Goal: Check status: Check status

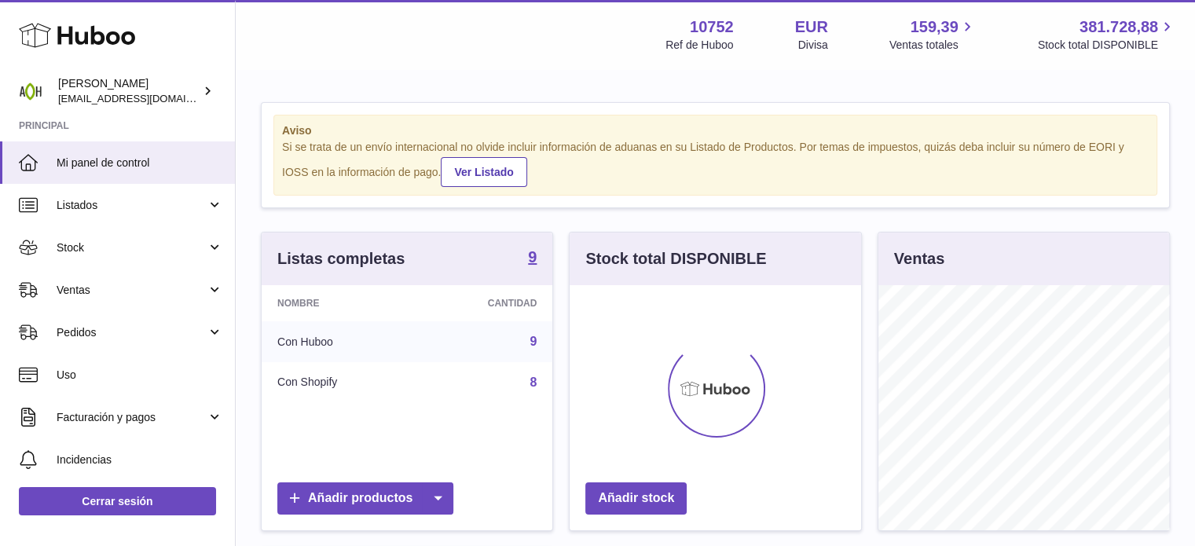
scroll to position [245, 291]
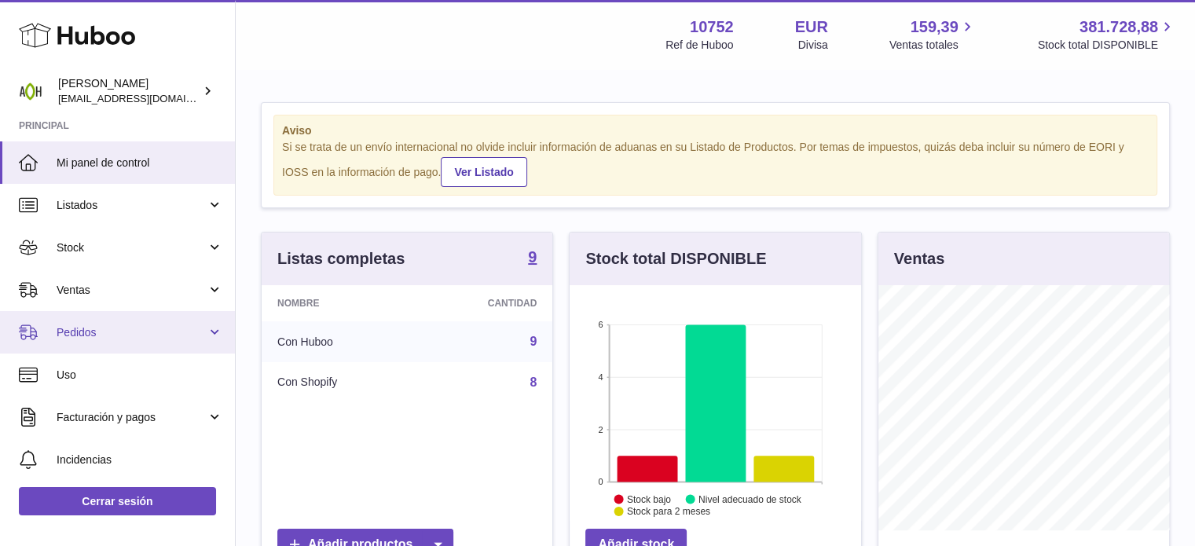
click at [196, 331] on span "Pedidos" at bounding box center [132, 332] width 150 height 15
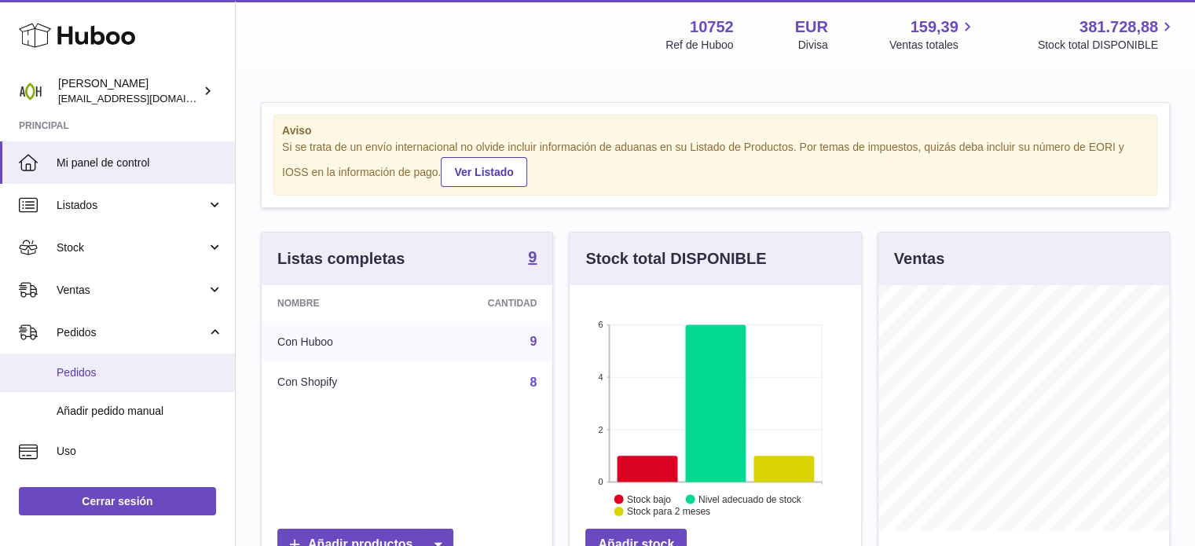
click at [166, 370] on span "Pedidos" at bounding box center [140, 372] width 167 height 15
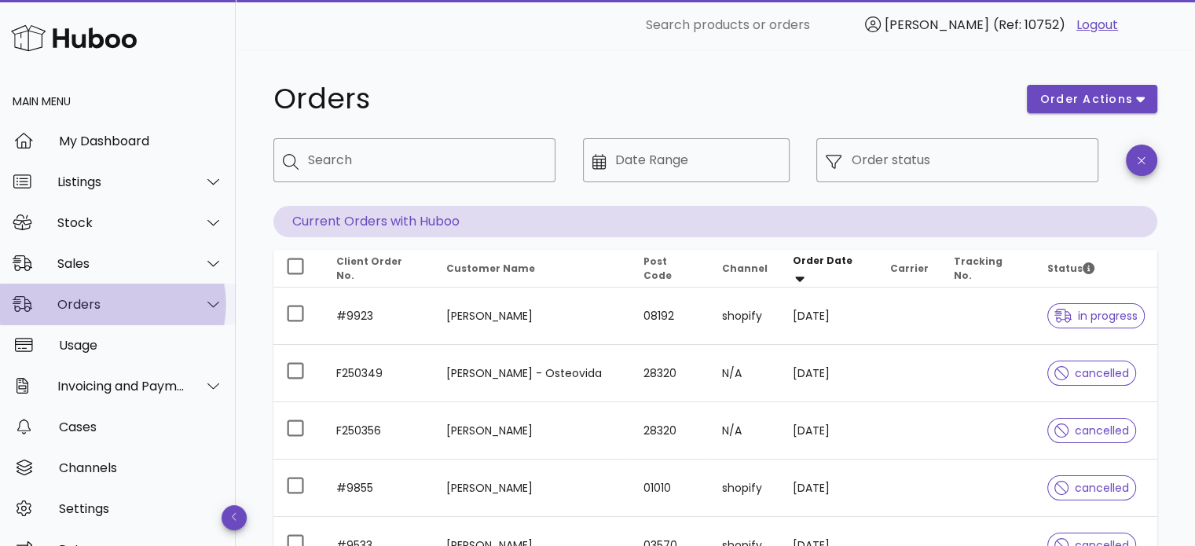
click at [208, 309] on div at bounding box center [213, 304] width 20 height 14
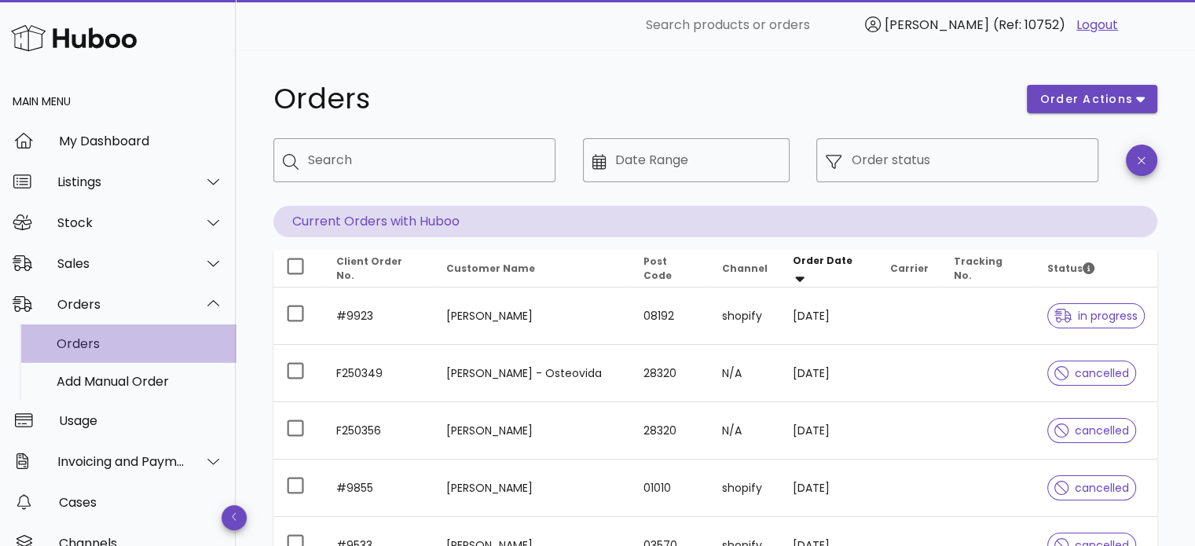
click at [170, 342] on div "Orders" at bounding box center [140, 343] width 167 height 15
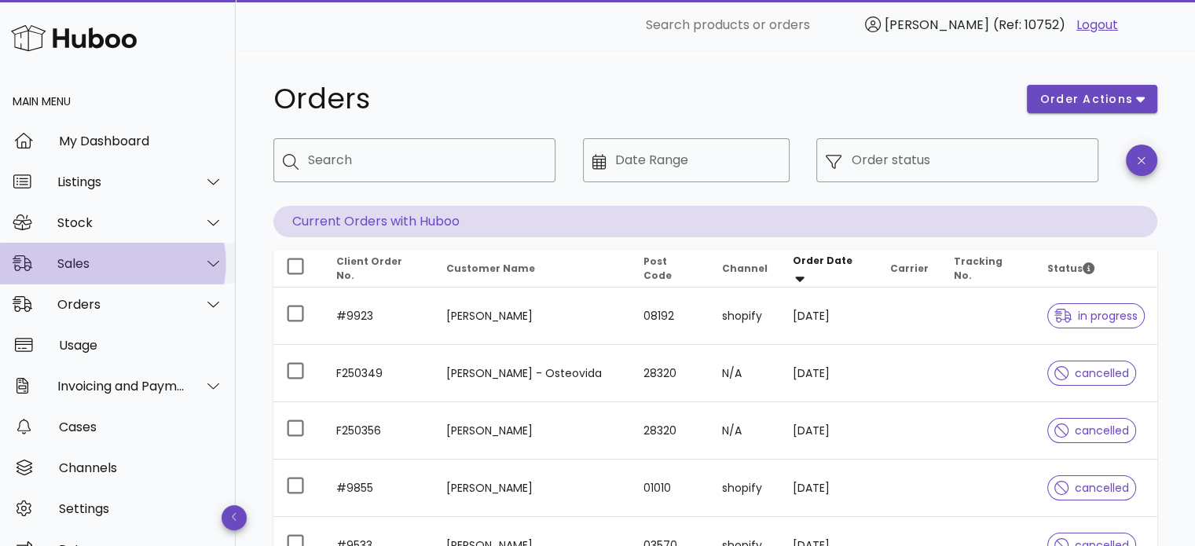
click at [207, 265] on icon at bounding box center [213, 263] width 12 height 14
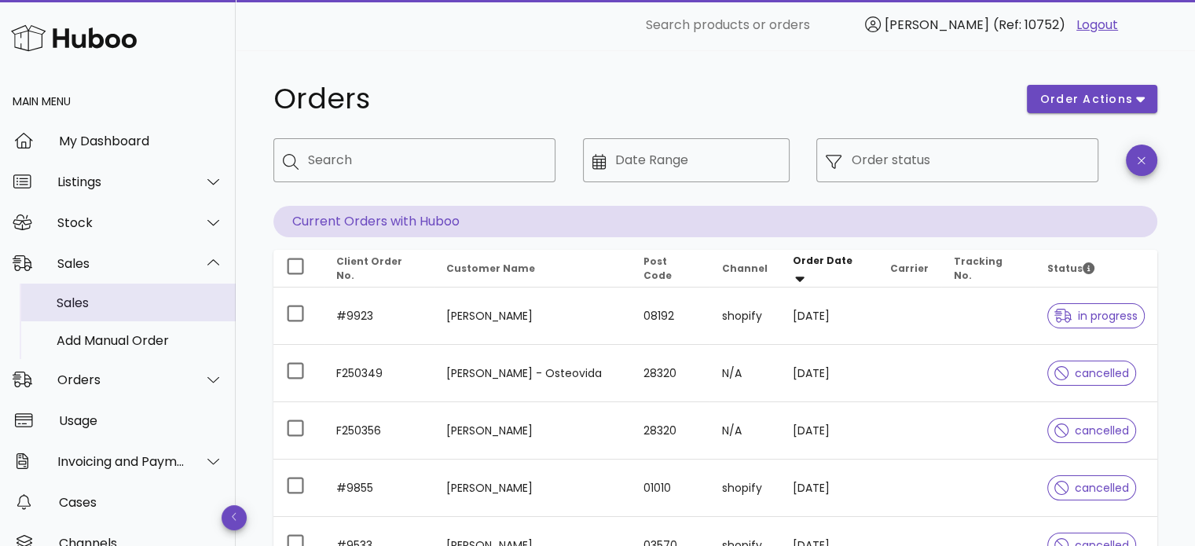
click at [172, 300] on div "Sales" at bounding box center [140, 302] width 167 height 15
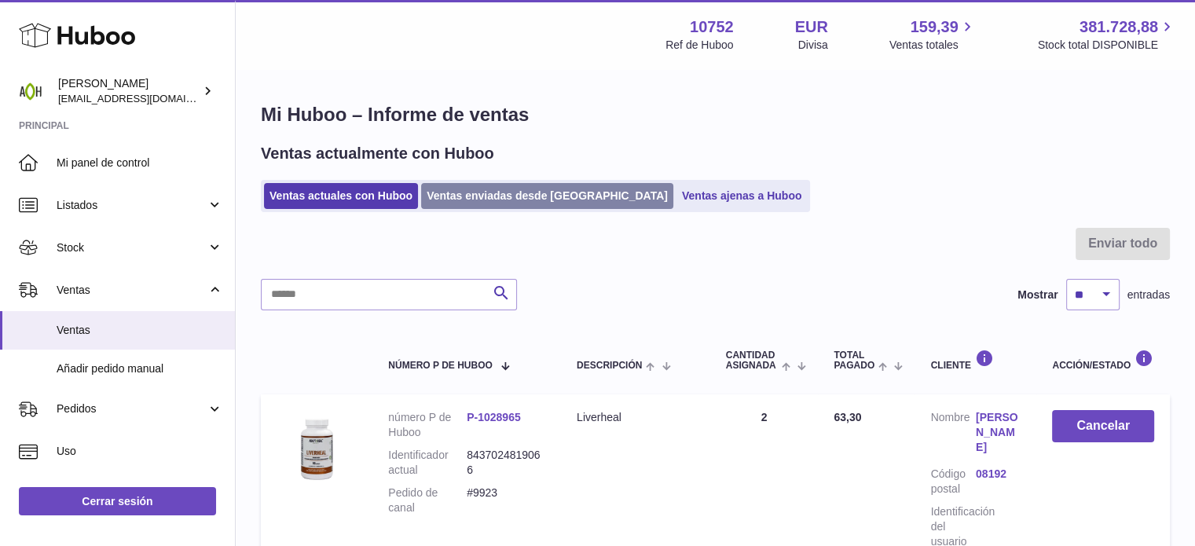
click at [547, 197] on link "Ventas enviadas desde [GEOGRAPHIC_DATA]" at bounding box center [547, 196] width 252 height 26
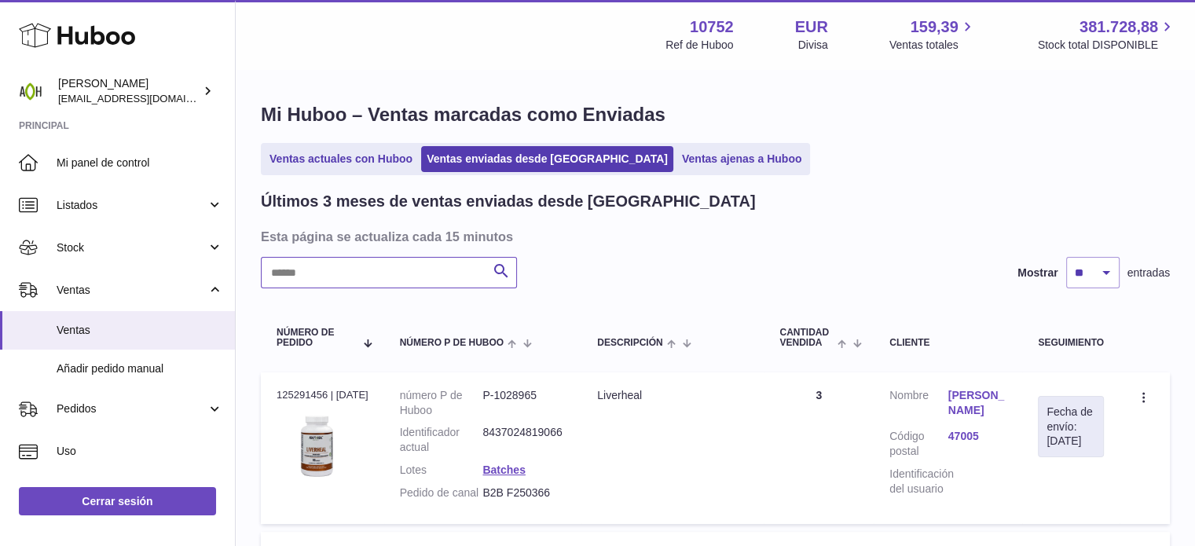
click at [432, 265] on input "text" at bounding box center [389, 272] width 256 height 31
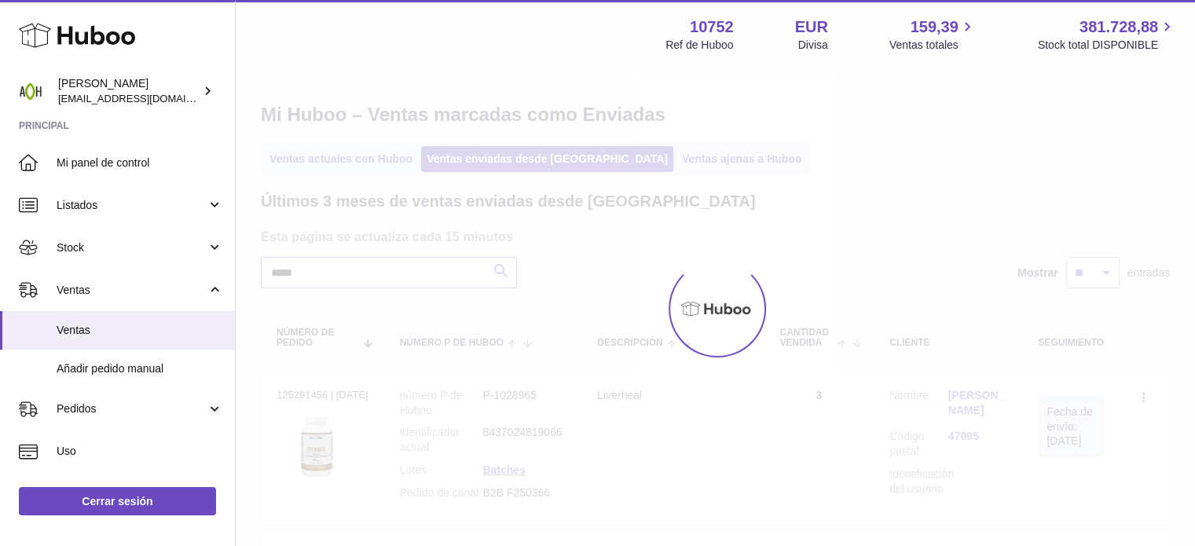
type input "*****"
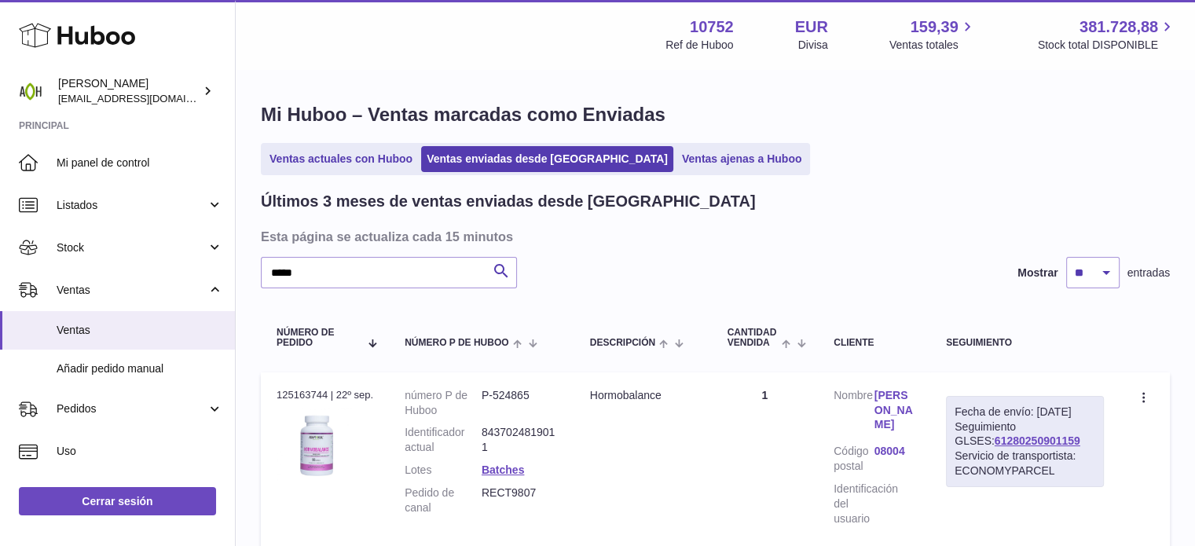
drag, startPoint x: 1058, startPoint y: 449, endPoint x: 953, endPoint y: 442, distance: 105.5
click at [953, 442] on td "Fecha de envío: 22º sep. 2025 Seguimiento GLSES: 61280250901159 Servicio de tra…" at bounding box center [1024, 460] width 189 height 177
copy div "Seguimiento GLSES: 61280250901159"
click at [511, 466] on link "Batches" at bounding box center [502, 469] width 42 height 13
click at [617, 458] on div at bounding box center [597, 273] width 1195 height 546
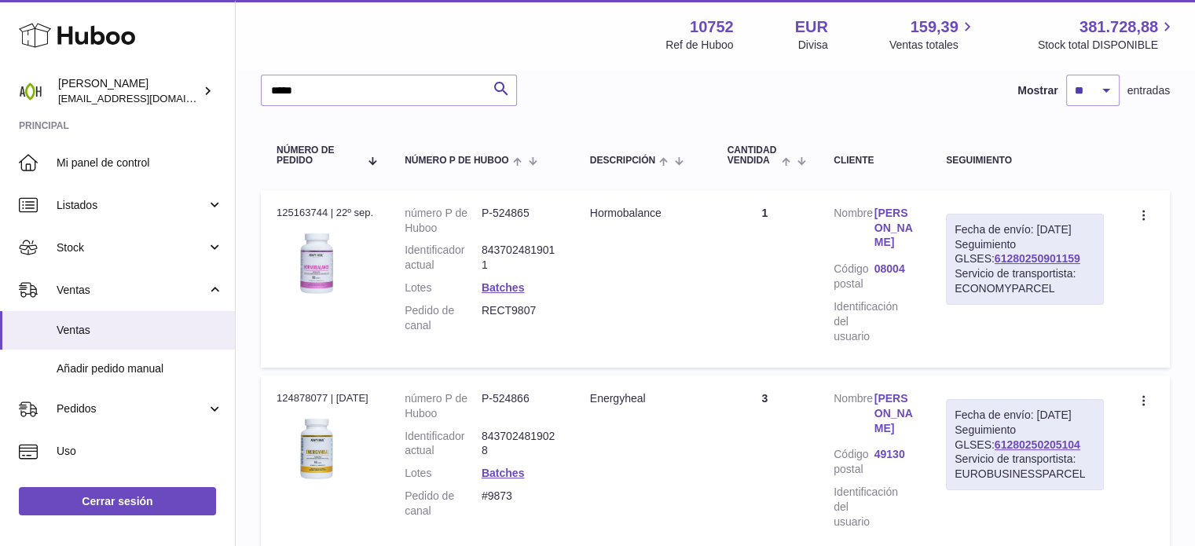
scroll to position [187, 0]
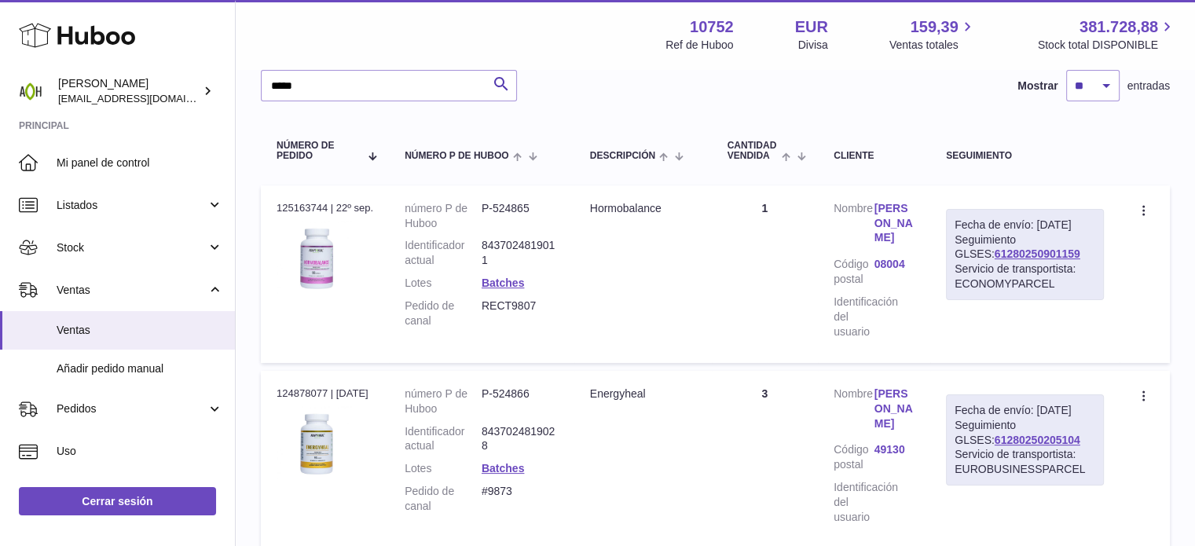
drag, startPoint x: 541, startPoint y: 300, endPoint x: 398, endPoint y: 307, distance: 143.1
click at [398, 307] on td "número P de Huboo P-524865 Identificador actual 8437024819011 Lotes Batches Ped…" at bounding box center [481, 273] width 185 height 177
copy dl "Pedido de canal RECT9807"
